Goal: Information Seeking & Learning: Understand process/instructions

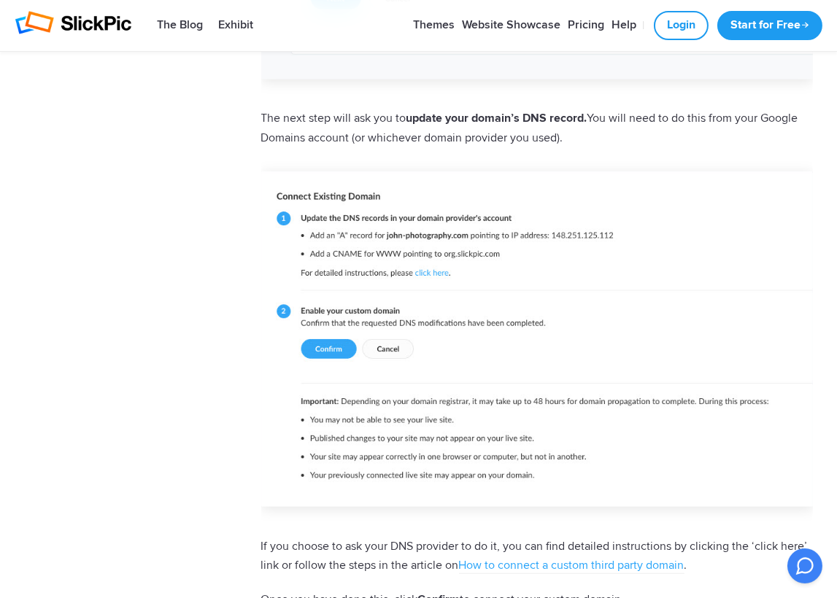
scroll to position [1198, 0]
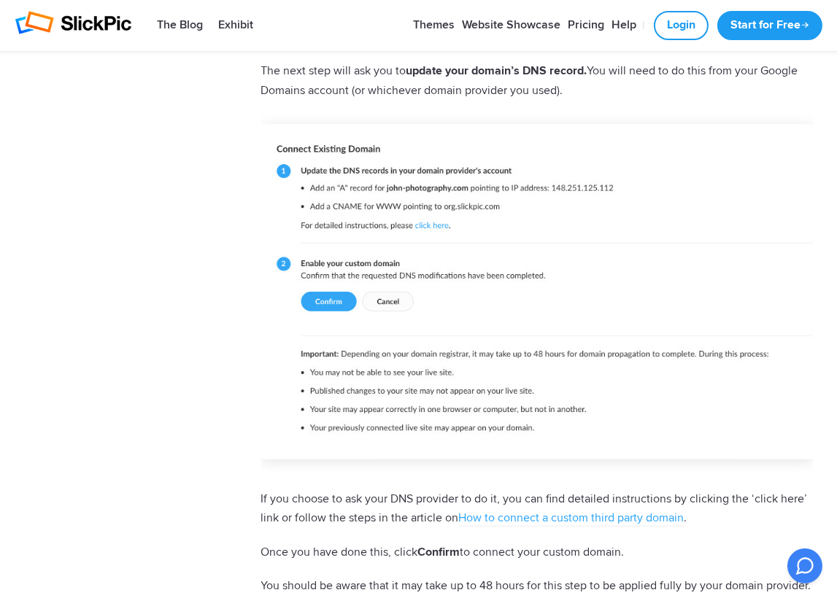
click at [437, 228] on img at bounding box center [536, 292] width 551 height 336
click at [627, 186] on img at bounding box center [536, 292] width 551 height 336
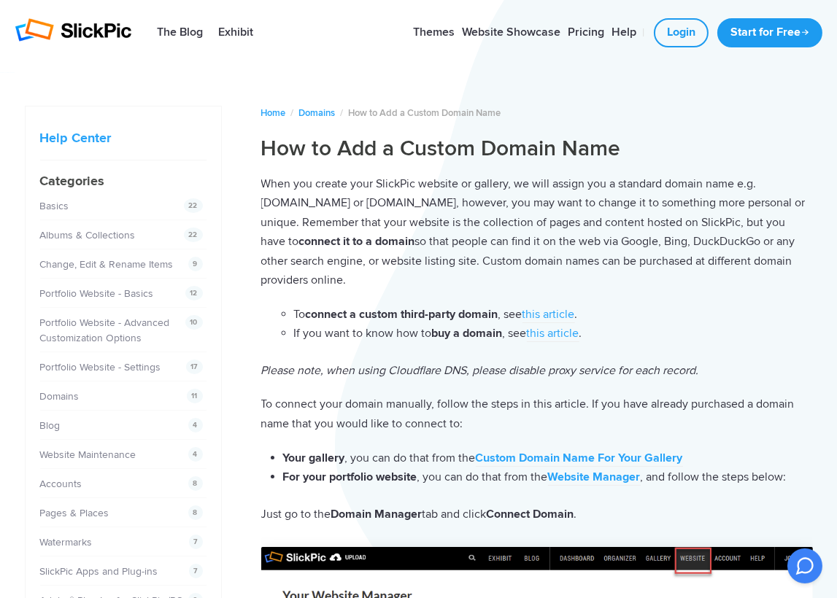
scroll to position [97, 0]
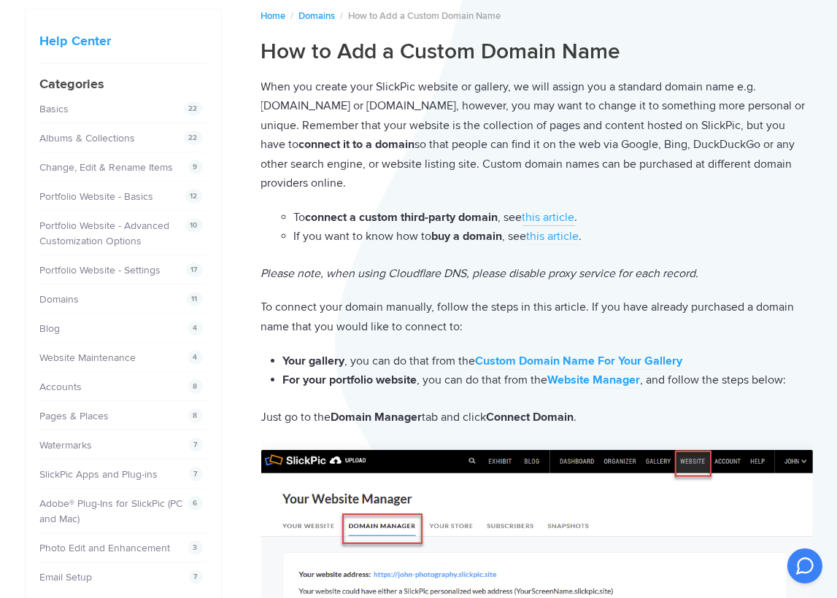
click at [548, 215] on link "this article" at bounding box center [548, 218] width 53 height 16
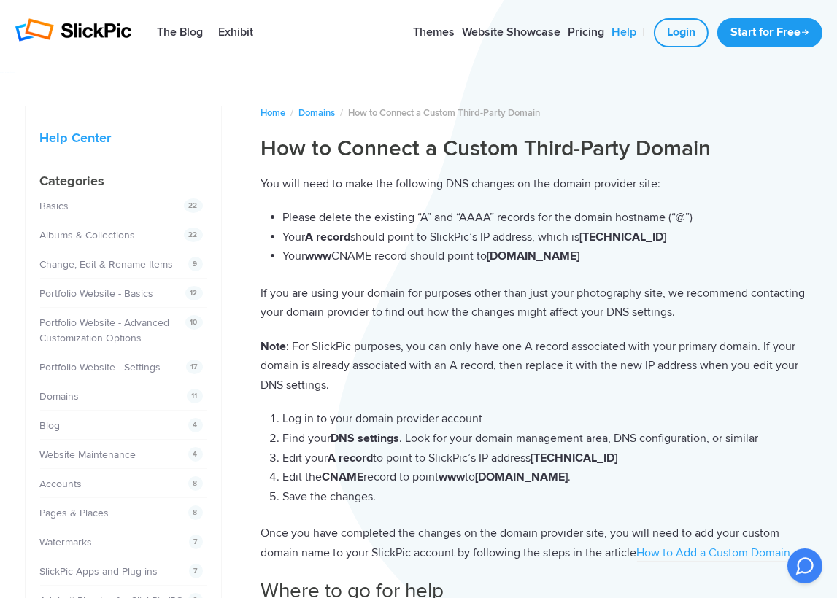
click at [623, 31] on link "Help" at bounding box center [624, 32] width 32 height 29
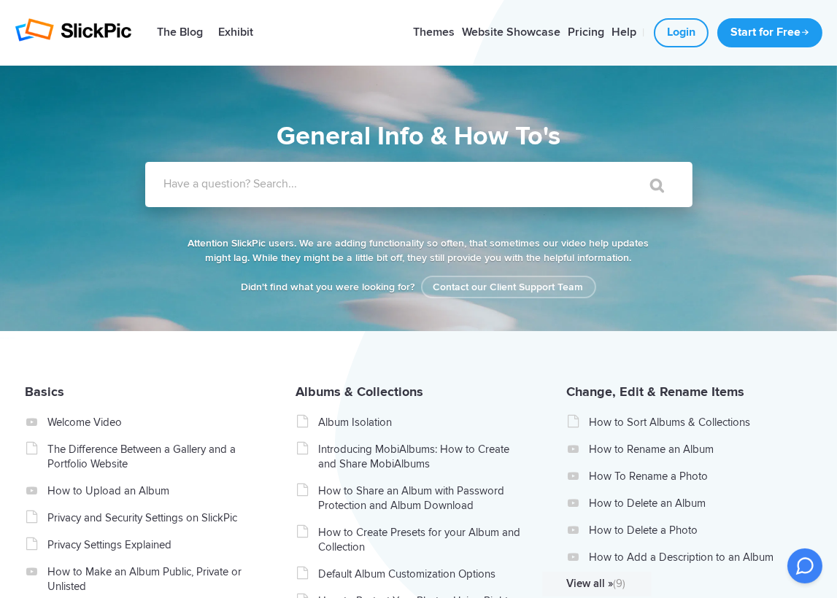
click at [331, 187] on label "Have a question? Search..." at bounding box center [437, 184] width 547 height 15
click at [331, 187] on input "Have a question? Search..." at bounding box center [388, 184] width 487 height 45
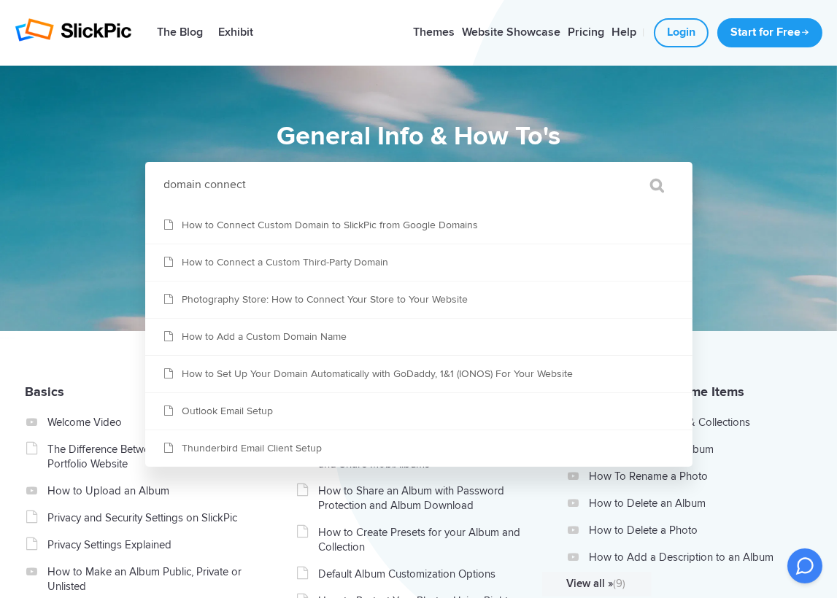
type input "domain connect"
click at [620, 168] on input "" at bounding box center [650, 185] width 61 height 35
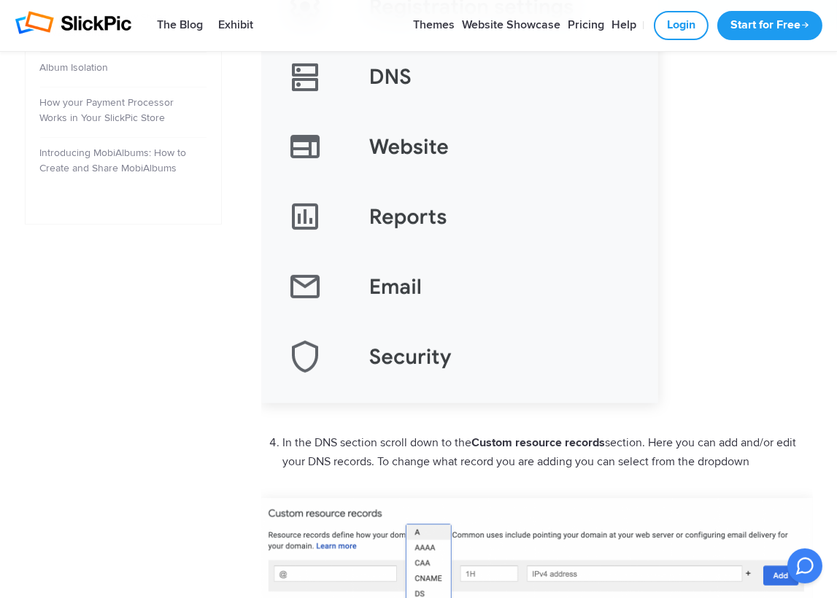
scroll to position [438, 0]
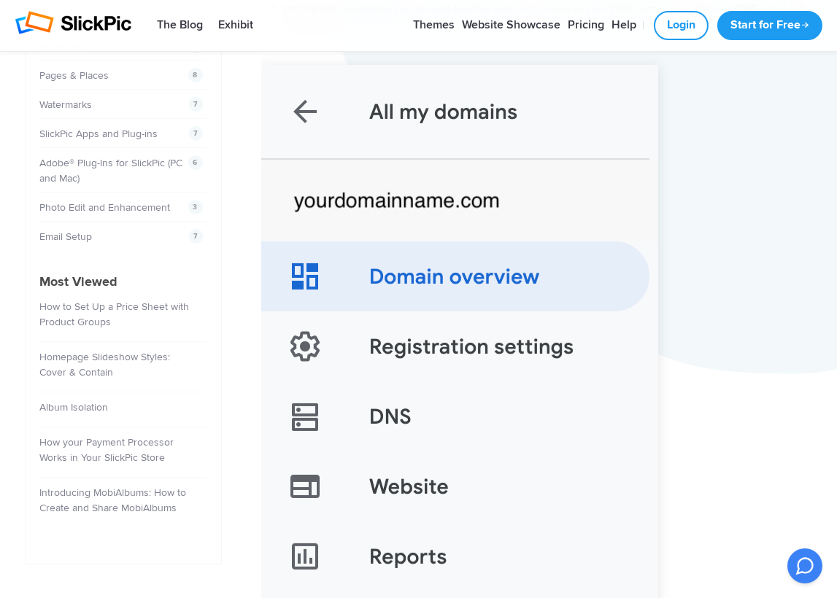
click at [385, 416] on img at bounding box center [459, 404] width 397 height 678
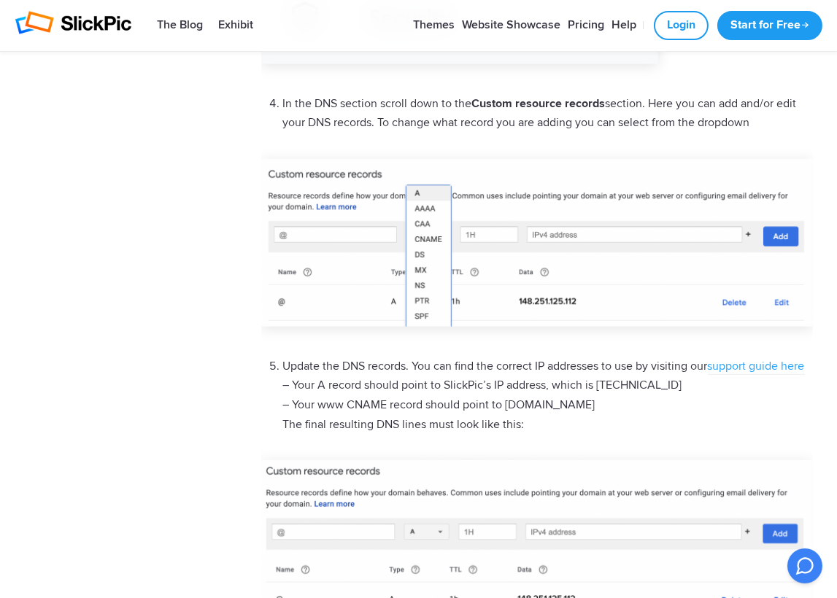
scroll to position [1118, 0]
